Goal: Task Accomplishment & Management: Use online tool/utility

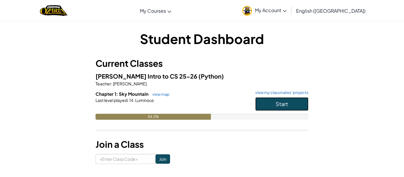
click at [294, 110] on button "Start" at bounding box center [281, 104] width 53 height 14
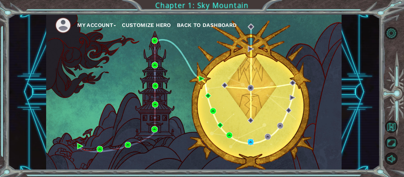
click at [249, 142] on img at bounding box center [251, 142] width 6 height 6
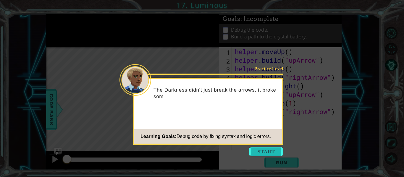
click at [268, 149] on button "Start" at bounding box center [266, 151] width 34 height 9
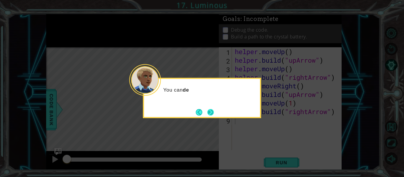
click at [207, 111] on button "Next" at bounding box center [210, 112] width 7 height 7
